Goal: Find contact information: Find contact information

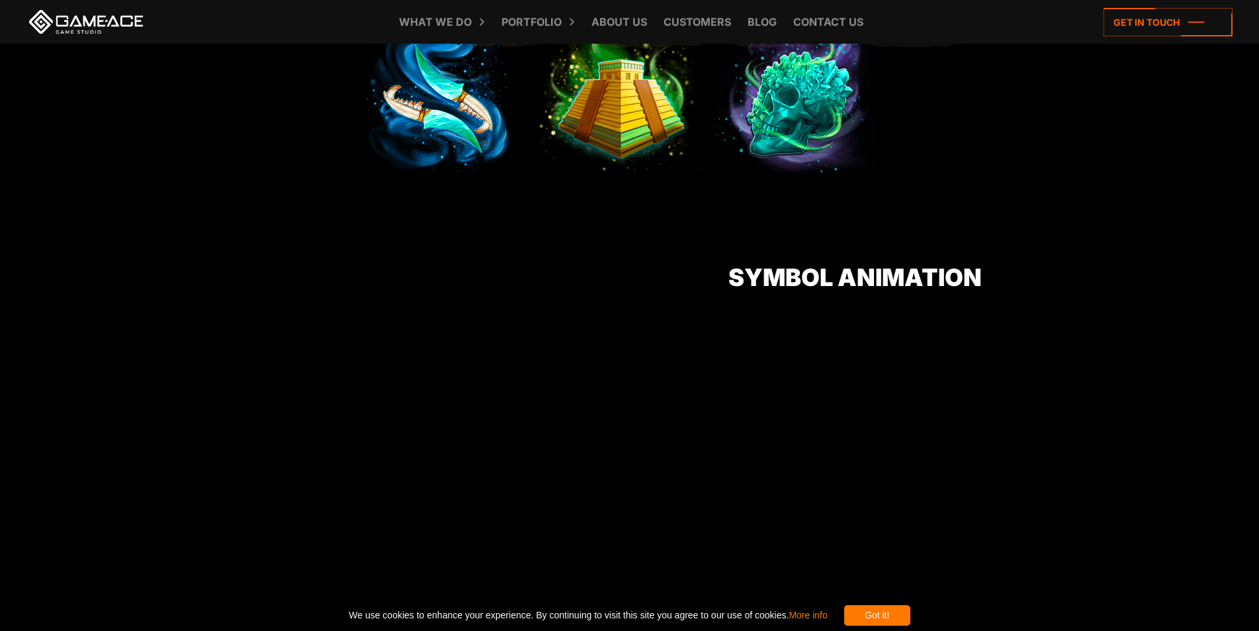
scroll to position [1125, 0]
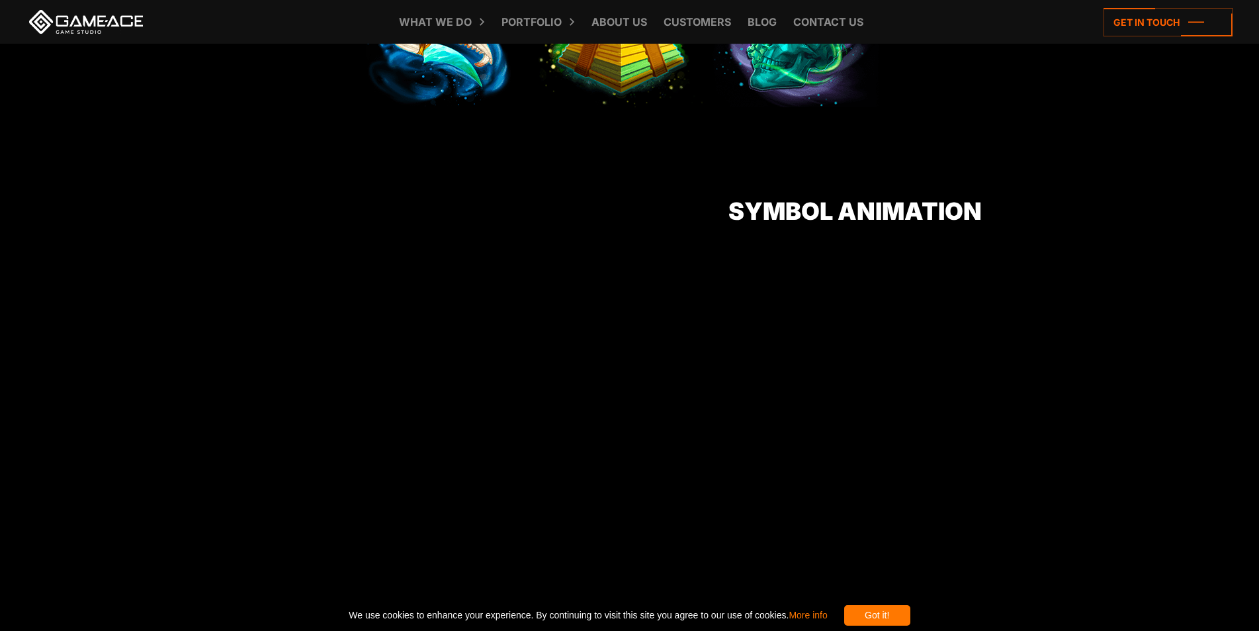
click at [907, 612] on div "Got it!" at bounding box center [877, 615] width 66 height 21
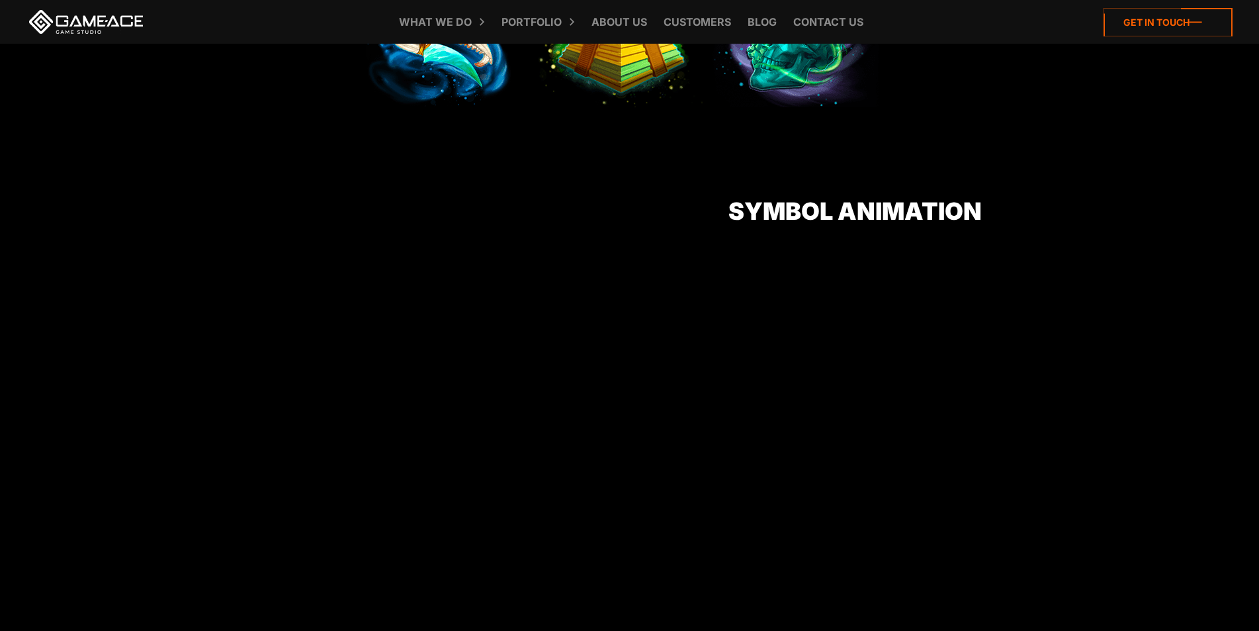
click at [1172, 20] on icon at bounding box center [1168, 22] width 129 height 28
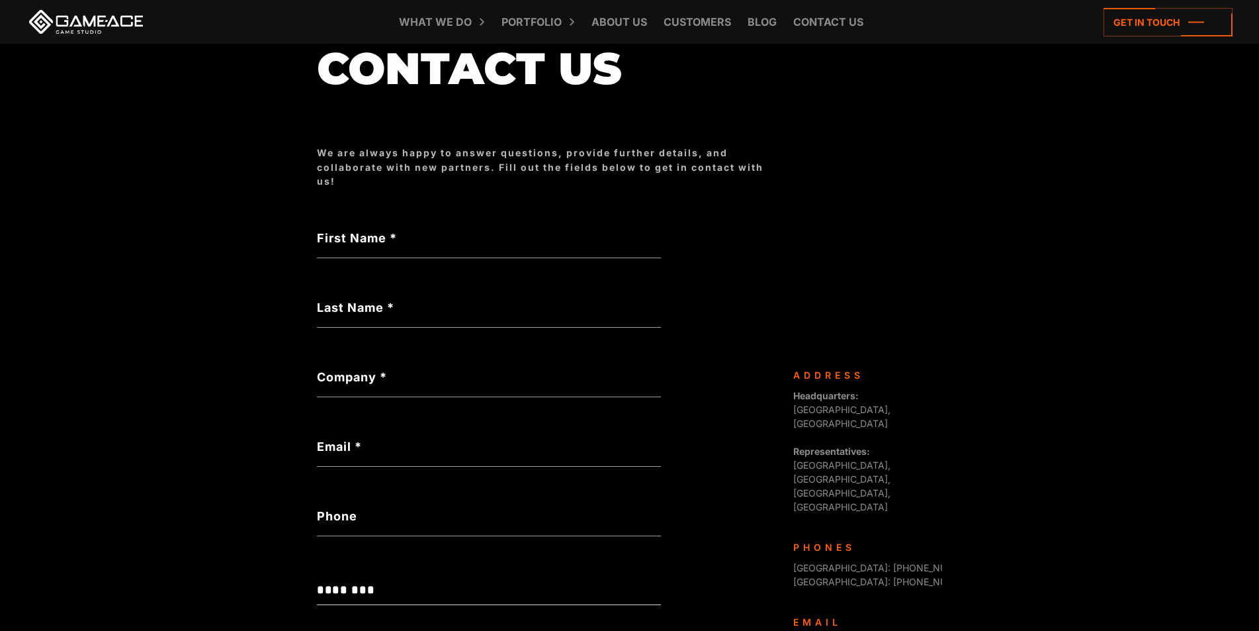
scroll to position [199, 0]
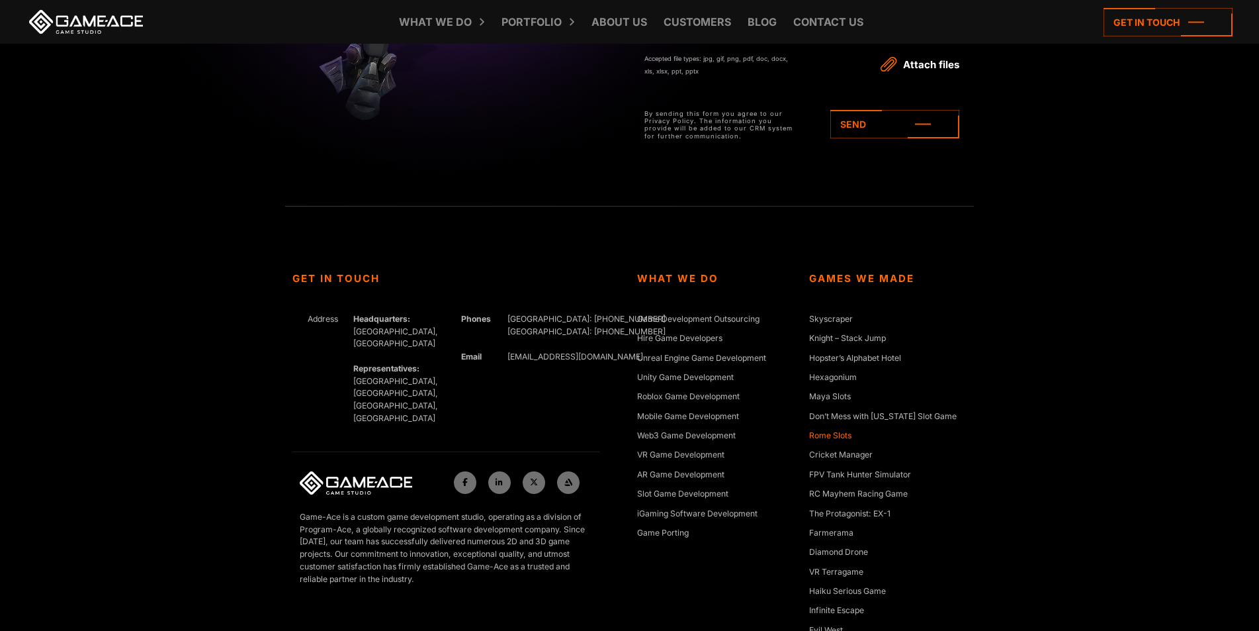
scroll to position [3775, 0]
